Goal: Transaction & Acquisition: Purchase product/service

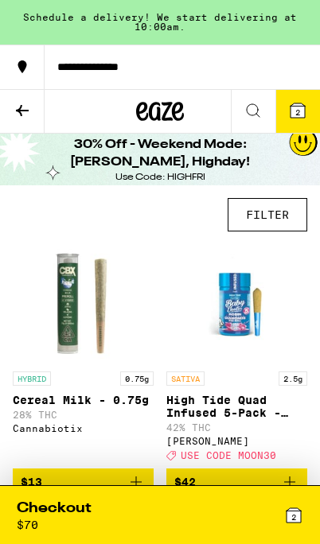
click at [157, 107] on icon at bounding box center [160, 111] width 48 height 29
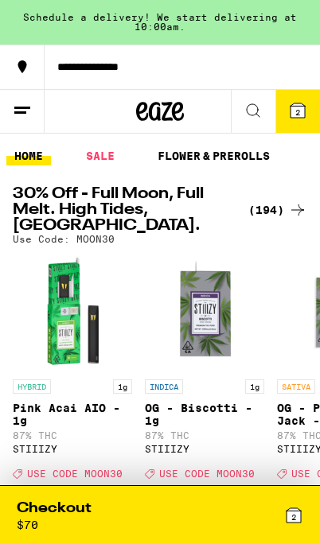
click at [293, 217] on icon at bounding box center [297, 210] width 19 height 19
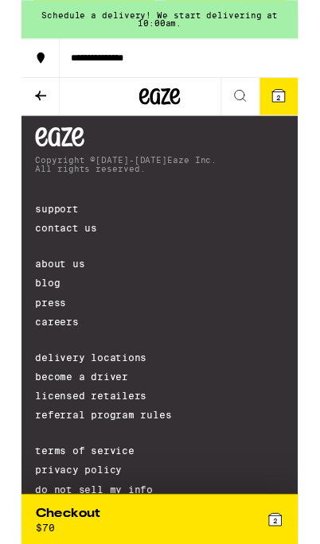
scroll to position [26927, 0]
